Goal: Task Accomplishment & Management: Complete application form

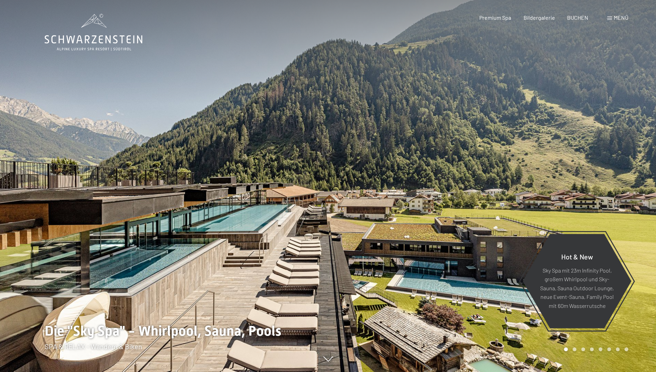
click at [612, 17] on span at bounding box center [609, 18] width 5 height 3
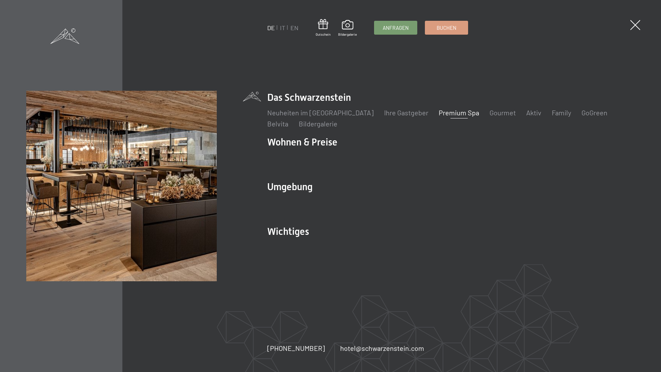
click at [451, 112] on link "Premium Spa" at bounding box center [459, 112] width 40 height 8
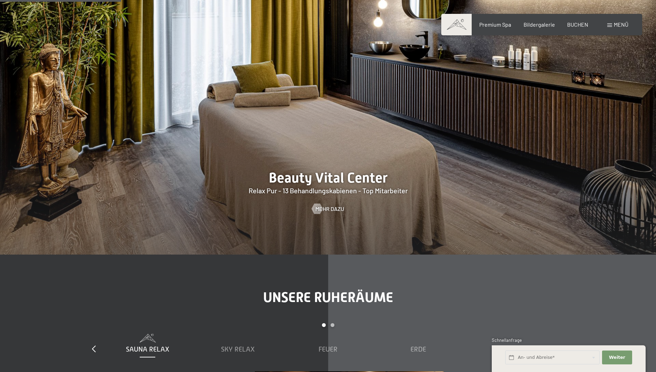
scroll to position [969, 0]
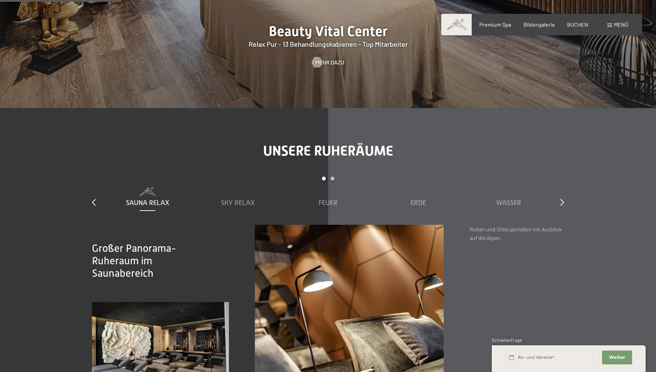
click at [330, 63] on span "Mehr dazu" at bounding box center [336, 62] width 29 height 8
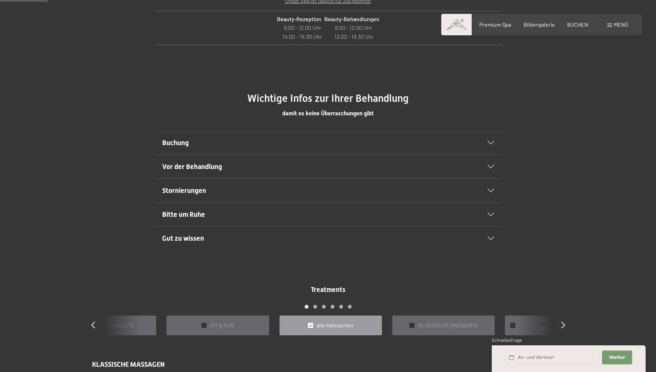
scroll to position [415, 0]
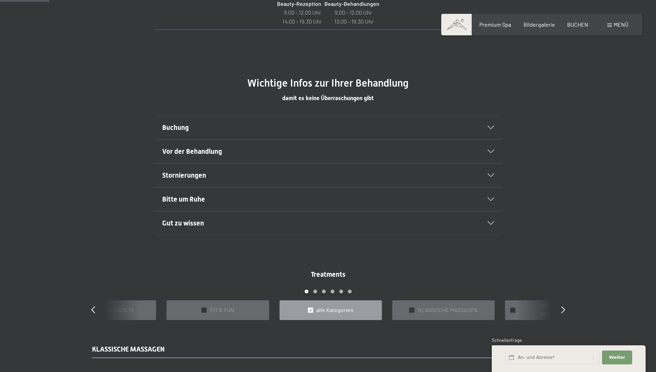
click at [496, 154] on section "Vor der Behandlung Nehmen Sie sich Zeit und kommen Sie bereits ein paar Minuten…" at bounding box center [328, 151] width 346 height 24
click at [493, 153] on icon at bounding box center [491, 150] width 7 height 3
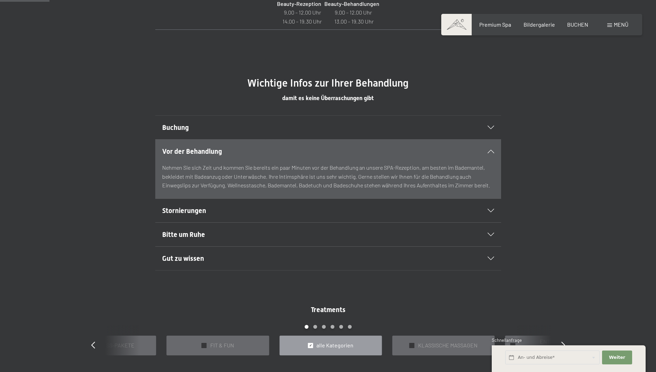
click at [493, 153] on icon at bounding box center [491, 150] width 7 height 3
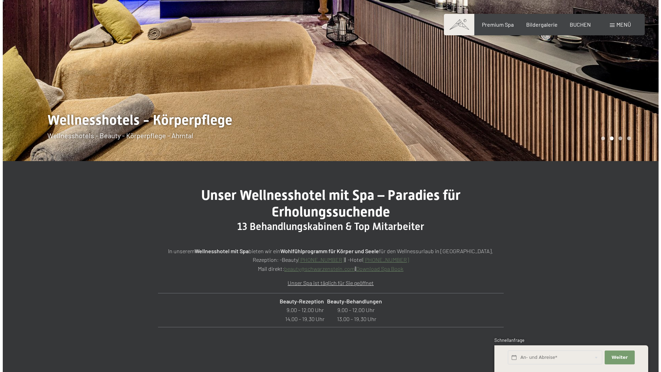
scroll to position [0, 0]
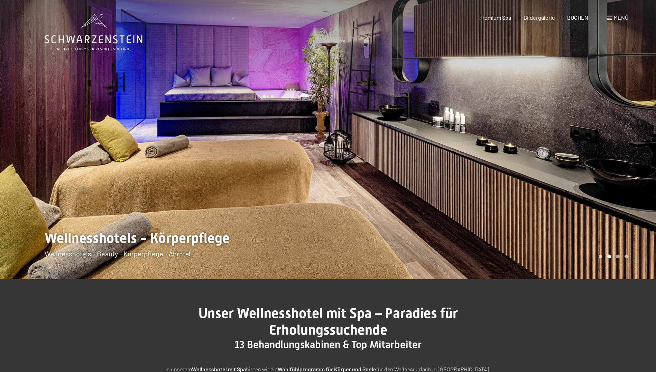
click at [612, 19] on span at bounding box center [609, 18] width 5 height 3
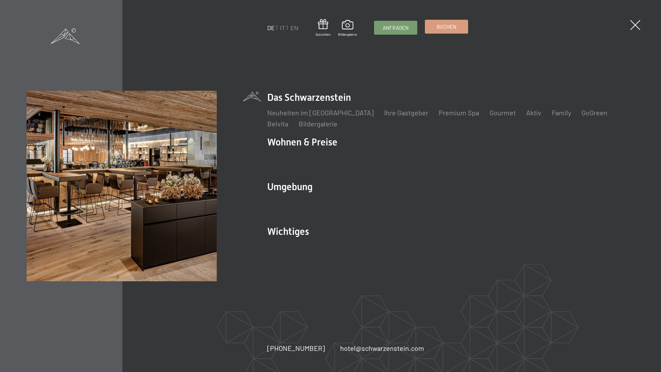
click at [439, 31] on link "Buchen" at bounding box center [446, 26] width 43 height 13
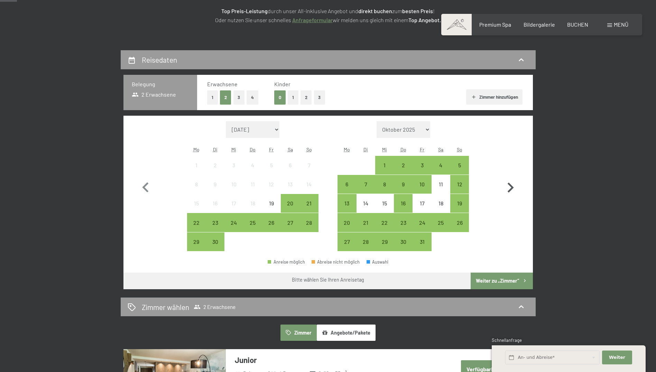
scroll to position [138, 0]
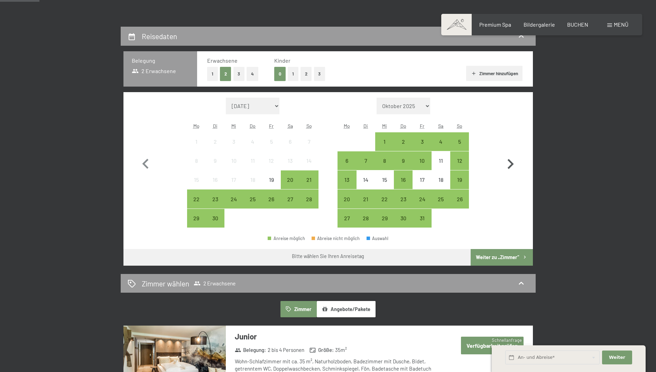
click at [514, 163] on icon "button" at bounding box center [511, 164] width 20 height 20
select select "2025-10-01"
select select "2025-11-01"
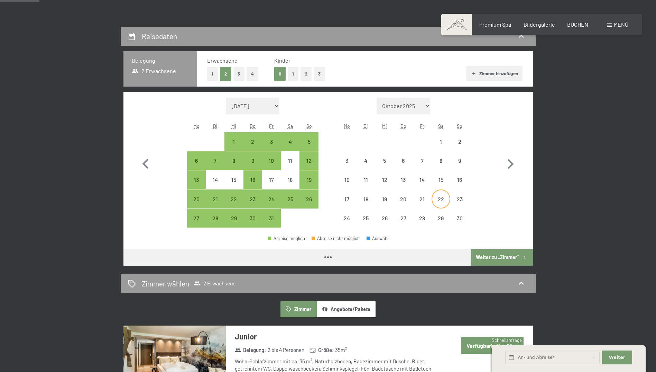
select select "2025-10-01"
select select "2025-11-01"
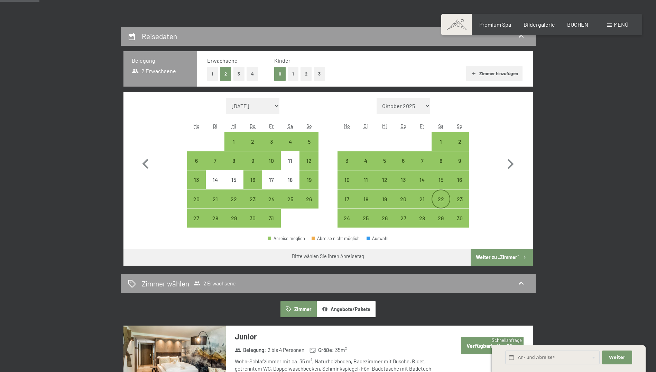
click at [444, 199] on div "22" at bounding box center [440, 204] width 17 height 17
select select "2025-10-01"
select select "2025-11-01"
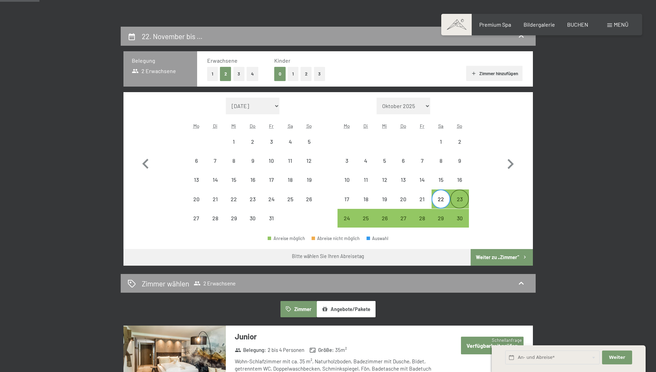
click at [459, 199] on div "23" at bounding box center [459, 204] width 17 height 17
select select "2025-10-01"
select select "2025-11-01"
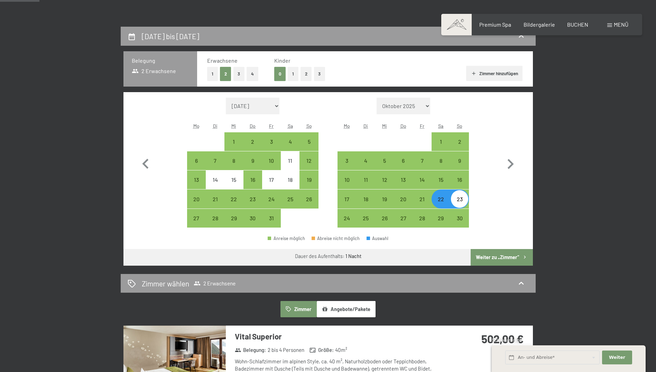
click at [238, 72] on button "3" at bounding box center [238, 74] width 11 height 14
select select "2025-10-01"
select select "2025-11-01"
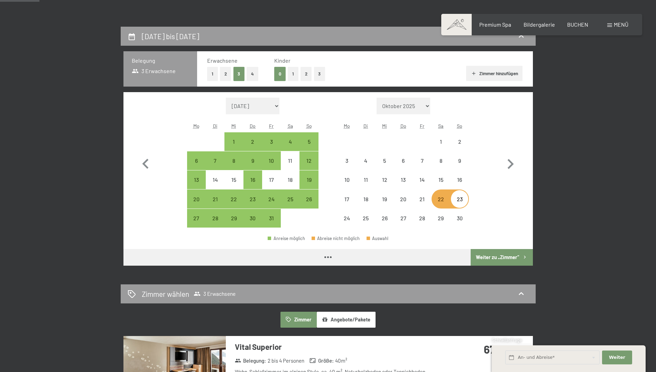
select select "2025-10-01"
select select "2025-11-01"
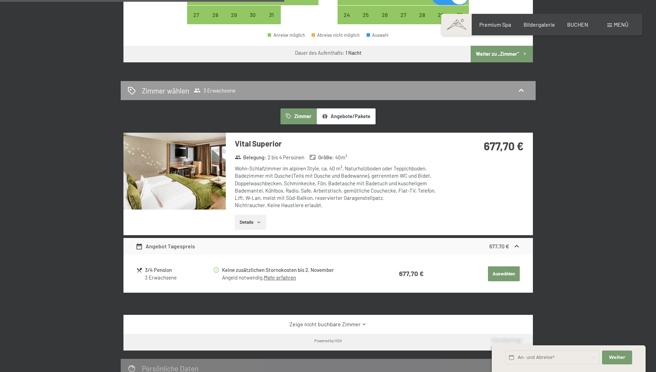
scroll to position [381, 0]
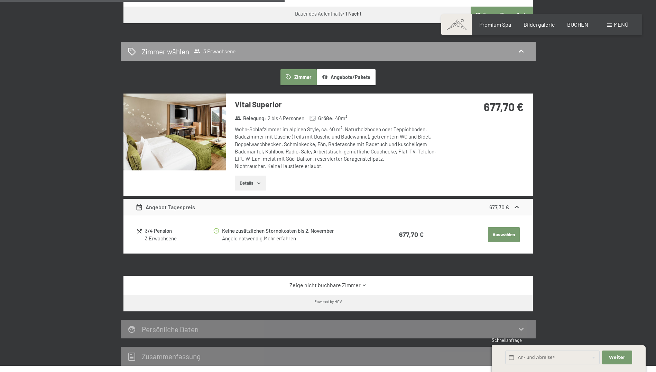
click at [499, 237] on button "Auswählen" at bounding box center [504, 234] width 32 height 15
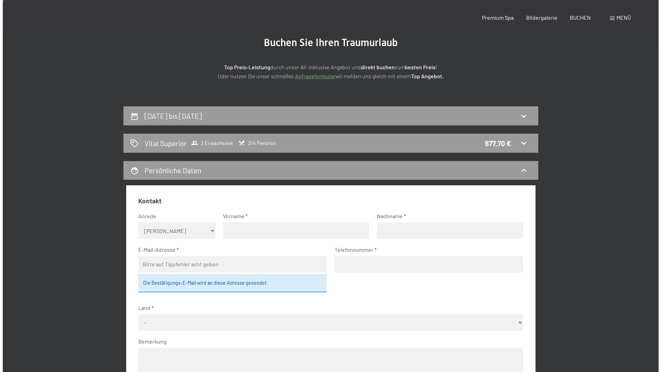
scroll to position [0, 0]
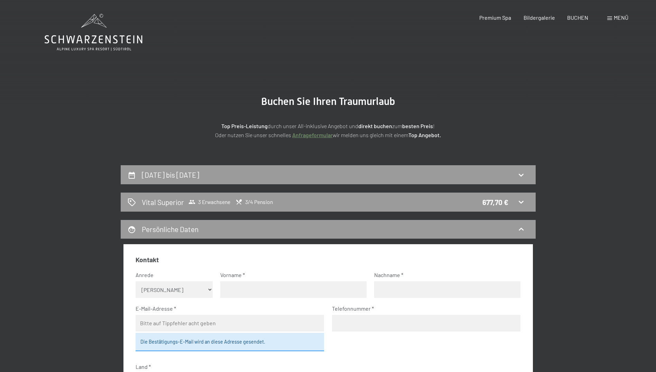
click at [611, 17] on span at bounding box center [609, 18] width 5 height 3
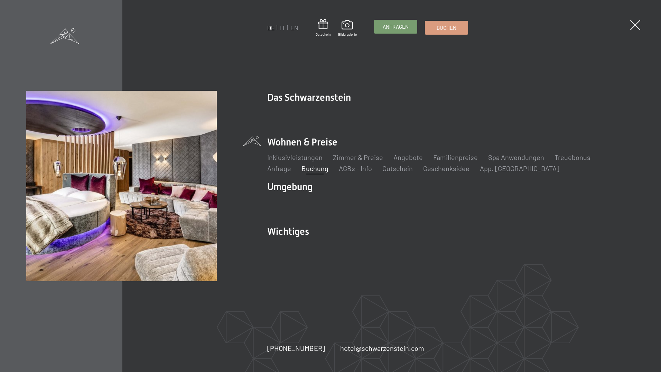
click at [401, 26] on span "Anfragen" at bounding box center [396, 26] width 26 height 7
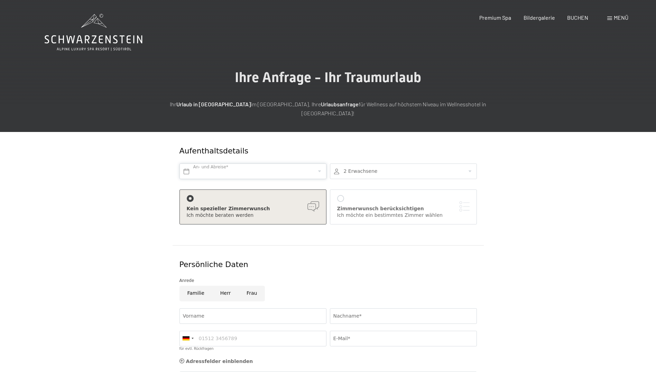
click at [263, 165] on input "text" at bounding box center [253, 171] width 147 height 16
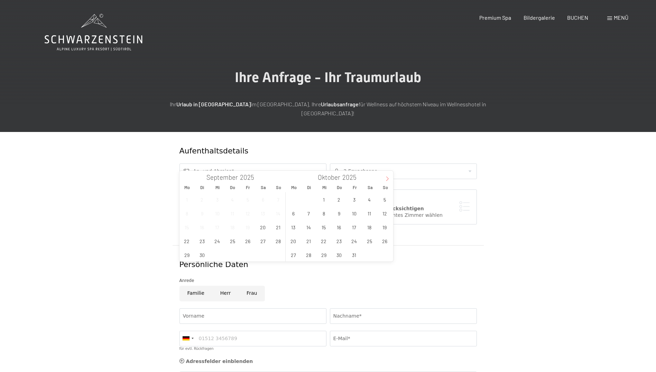
click at [386, 176] on icon at bounding box center [387, 178] width 5 height 5
click at [374, 241] on span "22" at bounding box center [369, 240] width 13 height 13
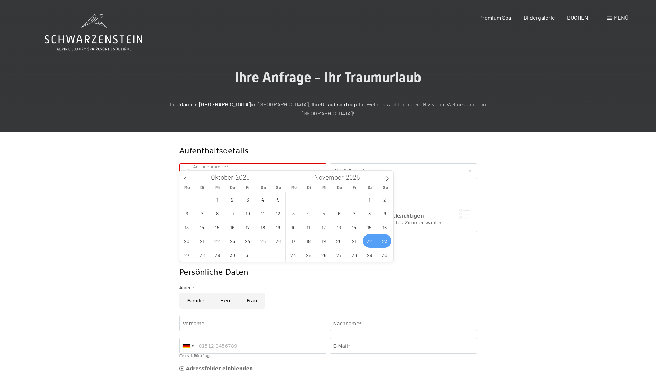
drag, startPoint x: 385, startPoint y: 241, endPoint x: 399, endPoint y: 198, distance: 45.6
click at [386, 241] on span "23" at bounding box center [384, 240] width 13 height 13
type input "Sa. 22.11.2025 - So. 23.11.2025"
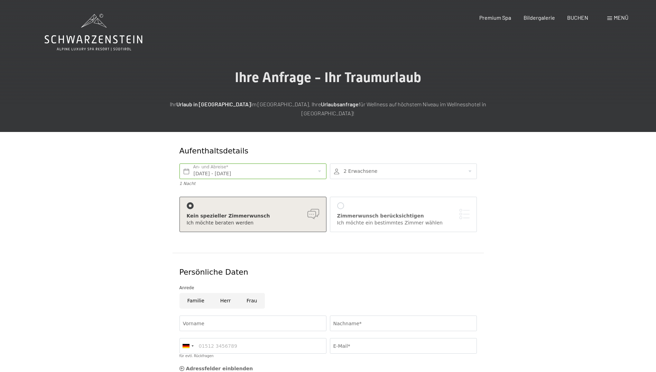
click at [376, 163] on div at bounding box center [403, 171] width 147 height 16
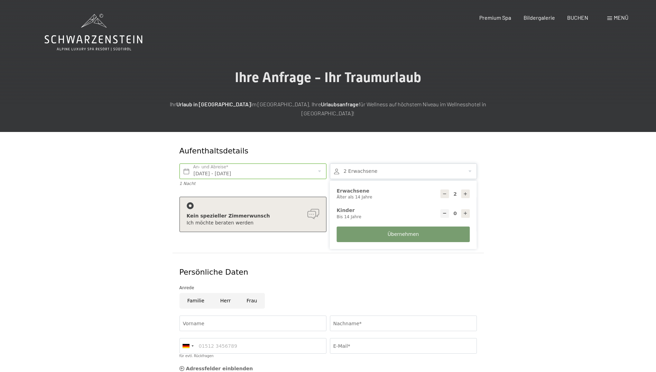
drag, startPoint x: 465, startPoint y: 186, endPoint x: 466, endPoint y: 190, distance: 4.0
click at [465, 191] on icon at bounding box center [465, 193] width 5 height 5
type input "3"
click at [419, 228] on button "Übernehmen" at bounding box center [403, 234] width 133 height 16
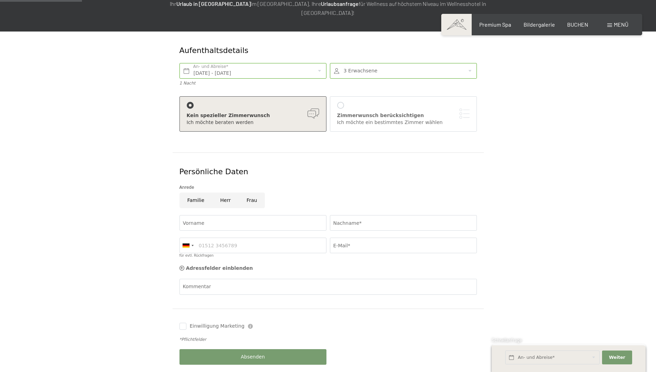
scroll to position [104, 0]
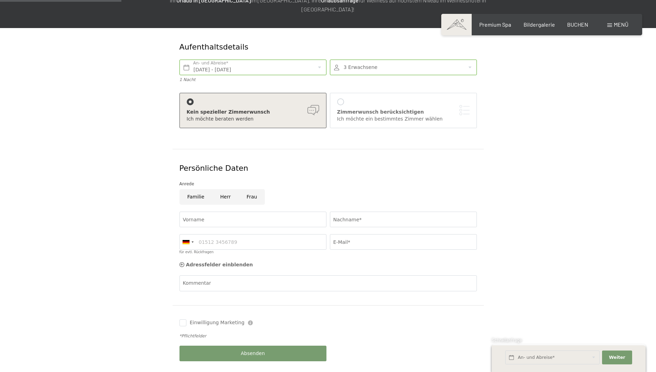
click at [230, 189] on input "Herr" at bounding box center [225, 197] width 26 height 16
radio input "true"
click at [244, 189] on input "Frau" at bounding box center [252, 197] width 26 height 16
radio input "true"
click at [235, 211] on input "Vorname" at bounding box center [253, 219] width 147 height 16
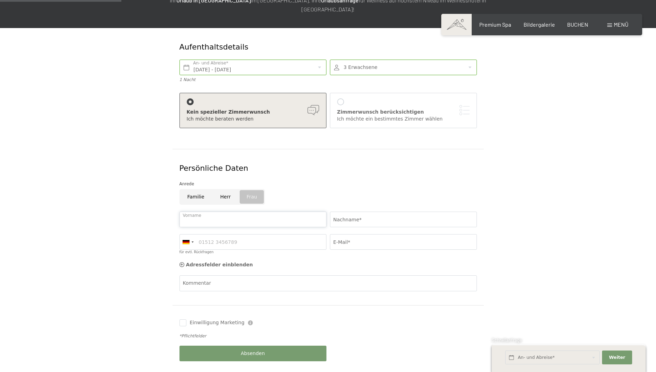
type input "Jasmin"
type input "Arnold"
type input "06763531995"
type input "j.doerrer@gmx.at"
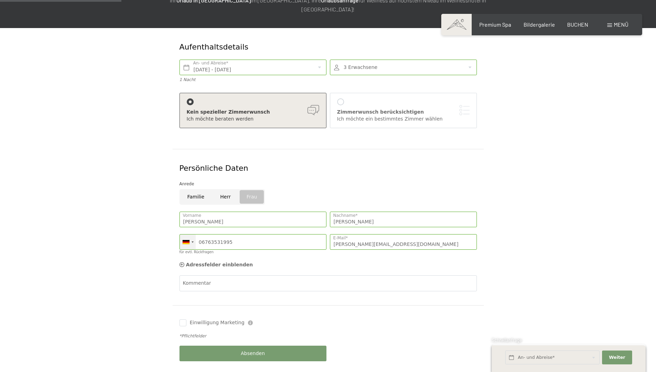
click at [187, 240] on div at bounding box center [186, 242] width 7 height 4
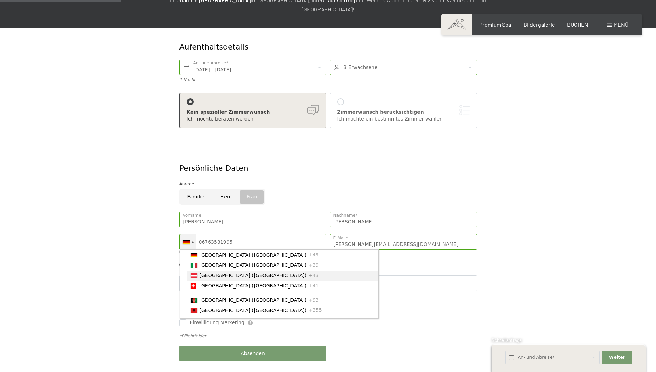
click at [216, 272] on span "[GEOGRAPHIC_DATA] ([GEOGRAPHIC_DATA])" at bounding box center [253, 275] width 107 height 6
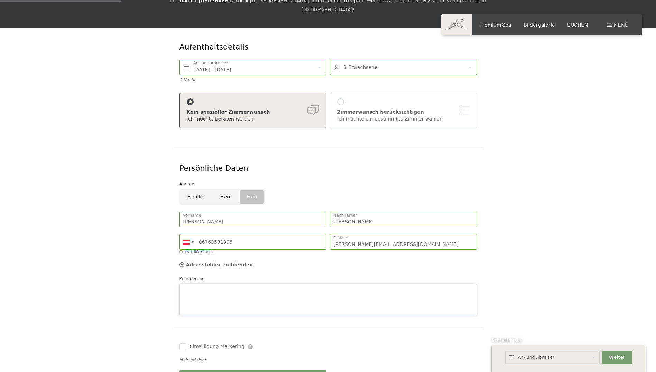
click at [244, 284] on textarea "Kommentar" at bounding box center [328, 299] width 297 height 31
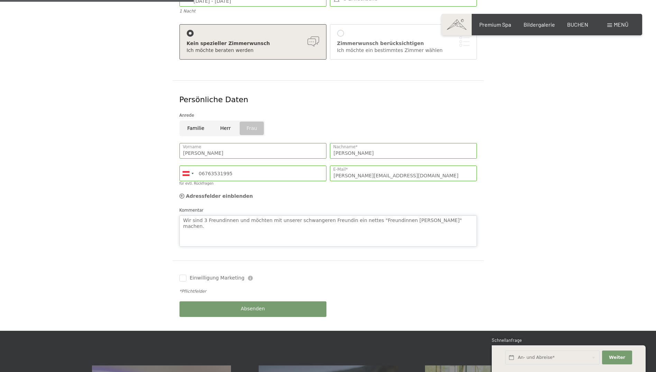
scroll to position [173, 0]
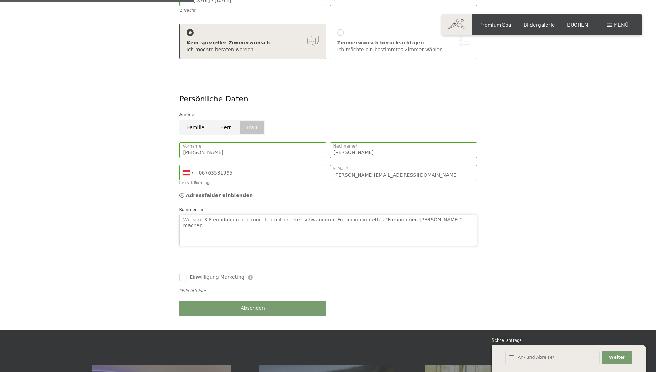
type textarea "Wir sind 3 Freundinnen und möchten mit unserer schwangeren Freundin ein nettes …"
click at [185, 274] on input "Einwilligung Marketing" at bounding box center [183, 277] width 7 height 7
checkbox input "true"
click at [239, 300] on button "Absenden" at bounding box center [253, 308] width 147 height 16
